Goal: Transaction & Acquisition: Purchase product/service

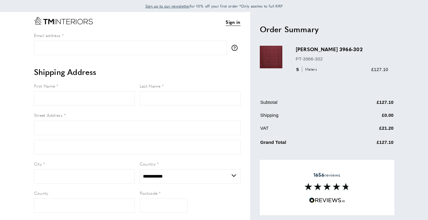
select select "**"
click at [233, 24] on link "Sign in" at bounding box center [233, 21] width 15 height 7
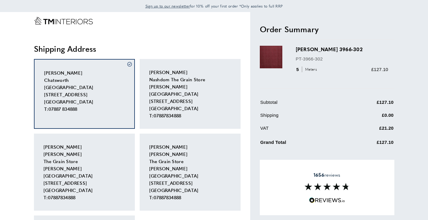
click at [198, 96] on span "[PERSON_NAME] Nashdom The Grain Store [PERSON_NAME][GEOGRAPHIC_DATA] [STREET_AD…" at bounding box center [177, 94] width 56 height 50
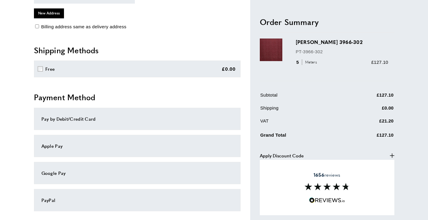
scroll to position [290, 0]
click at [87, 117] on div "Pay by Debit/Credit Card" at bounding box center [137, 118] width 192 height 7
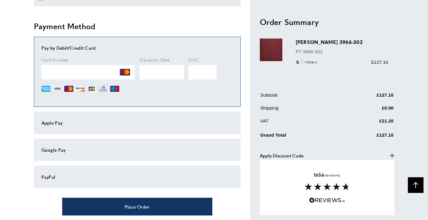
scroll to position [360, 0]
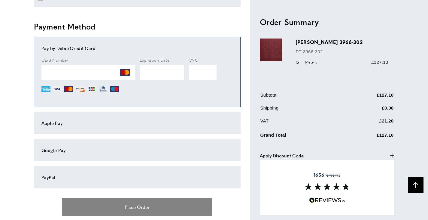
click at [142, 209] on button "Place Order" at bounding box center [137, 207] width 150 height 18
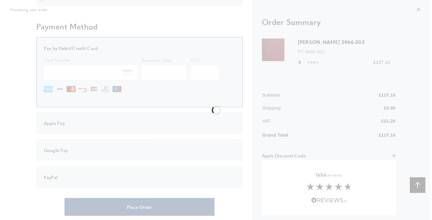
scroll to position [0, 0]
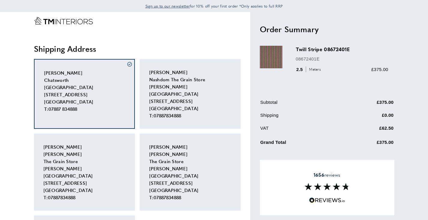
click at [193, 86] on div "[PERSON_NAME] Nashdom The Grain Store [PERSON_NAME][GEOGRAPHIC_DATA] [STREET_AD…" at bounding box center [190, 94] width 101 height 70
click at [189, 90] on div "chris Millard Nashdom The Grain Store Winslow Road Granborough, Buckinghamshire…" at bounding box center [190, 94] width 101 height 70
click at [176, 89] on span "chris Millard Nashdom The Grain Store Winslow Road Granborough, Buckinghamshire…" at bounding box center [177, 94] width 56 height 50
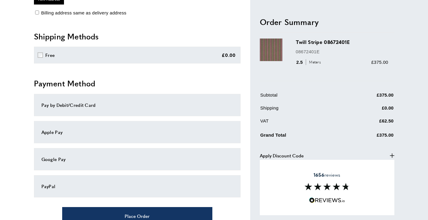
scroll to position [304, 0]
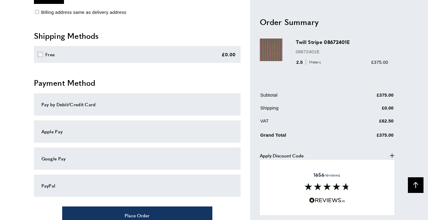
click at [88, 105] on div "Pay by Debit/Credit Card" at bounding box center [137, 104] width 192 height 7
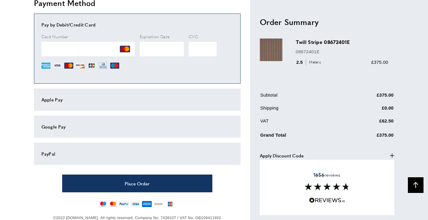
scroll to position [384, 0]
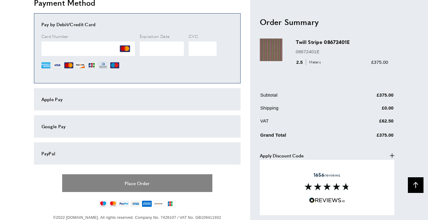
click at [150, 183] on button "Place Order" at bounding box center [137, 183] width 150 height 18
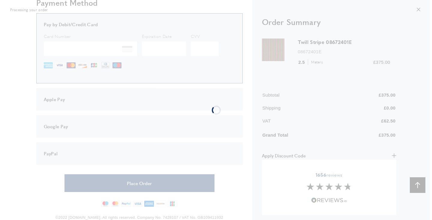
scroll to position [0, 0]
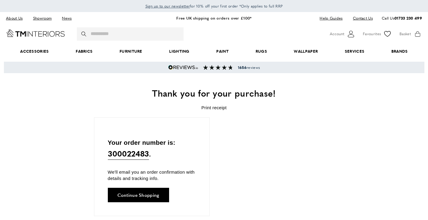
scroll to position [0, 1014]
click at [253, 147] on div "Your order number is: 300022483 . We'll email you an order confirmation with de…" at bounding box center [214, 177] width 240 height 121
click at [348, 36] on icon "account" at bounding box center [351, 34] width 6 height 7
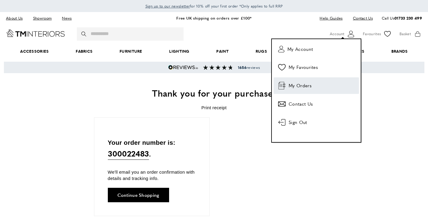
click at [296, 82] on span "My Orders" at bounding box center [300, 85] width 23 height 7
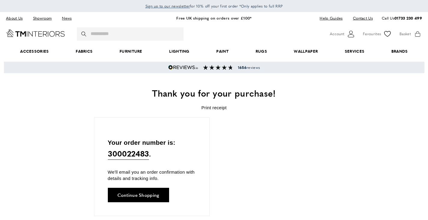
scroll to position [0, 1098]
